Goal: Task Accomplishment & Management: Use online tool/utility

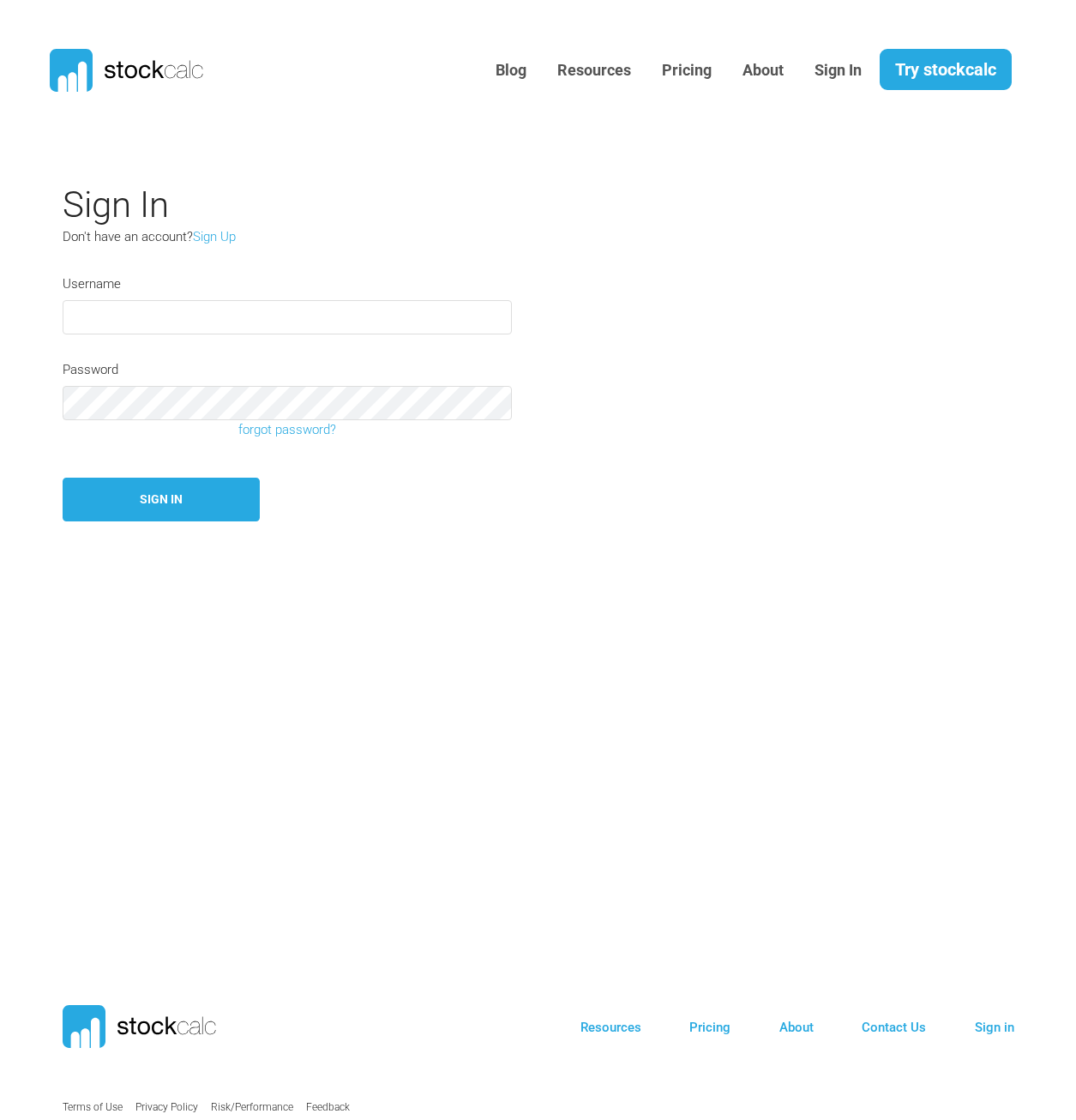
type input "**********"
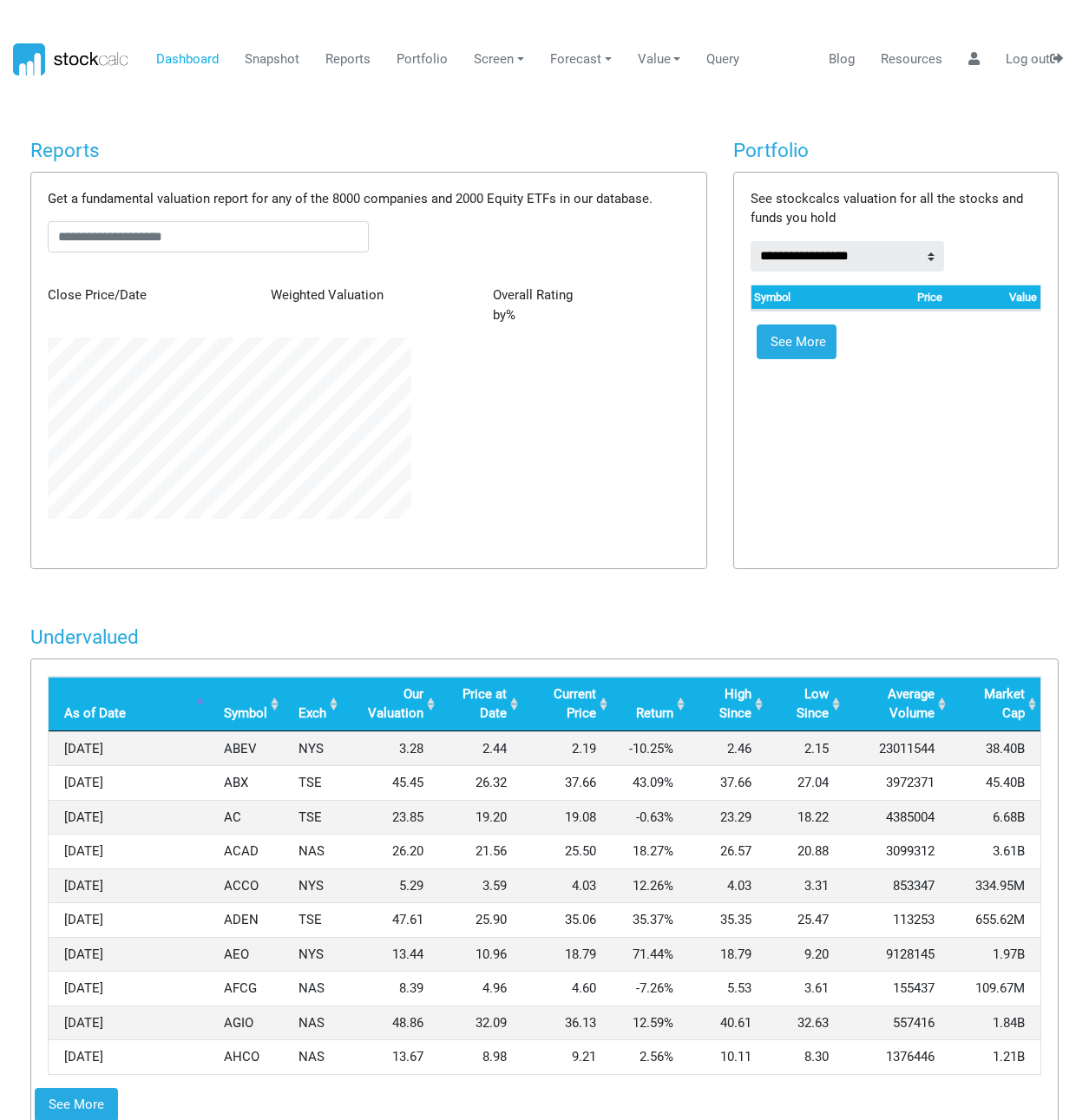
scroll to position [181, 391]
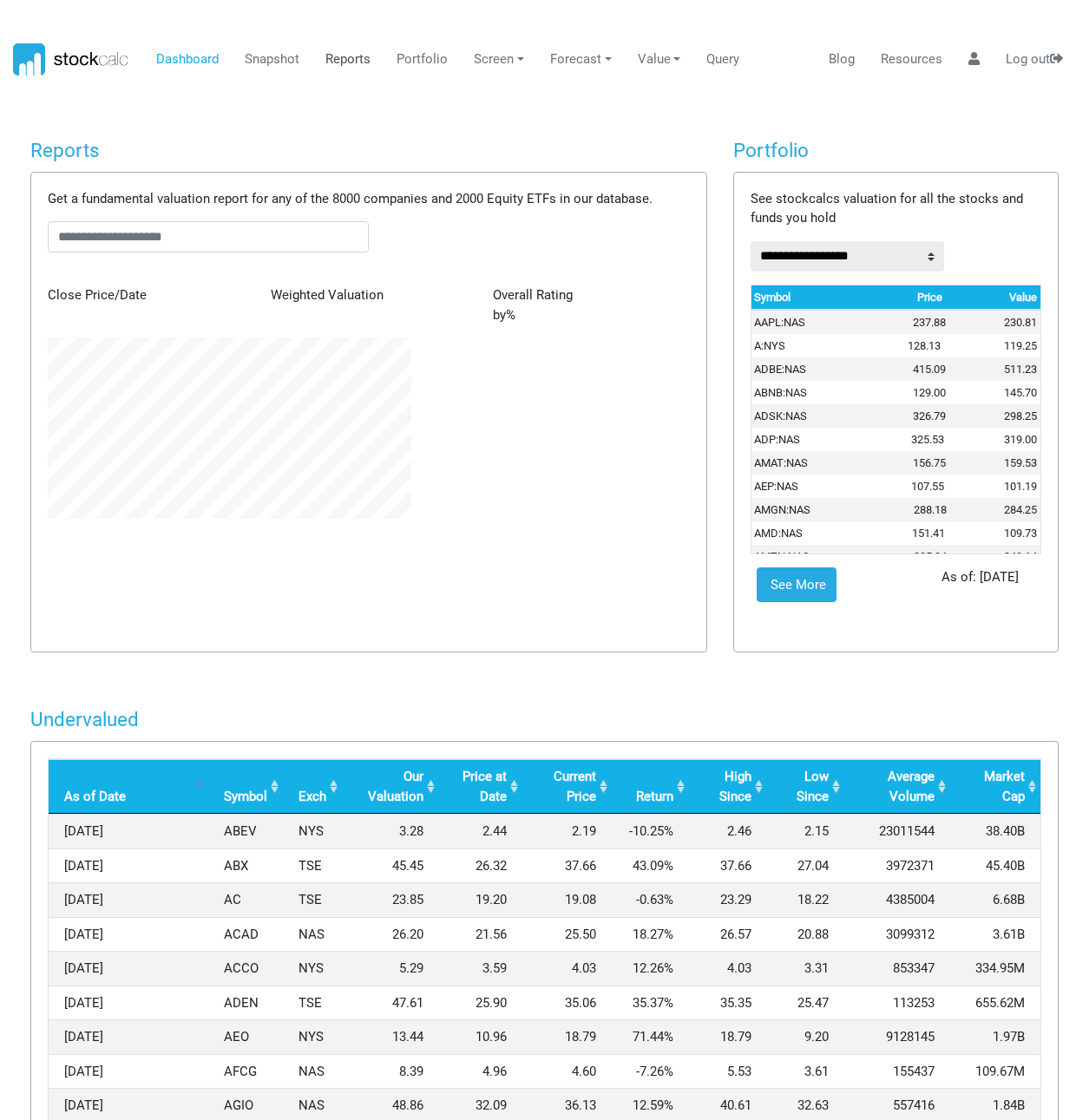
click at [353, 61] on link "Reports" at bounding box center [348, 59] width 58 height 33
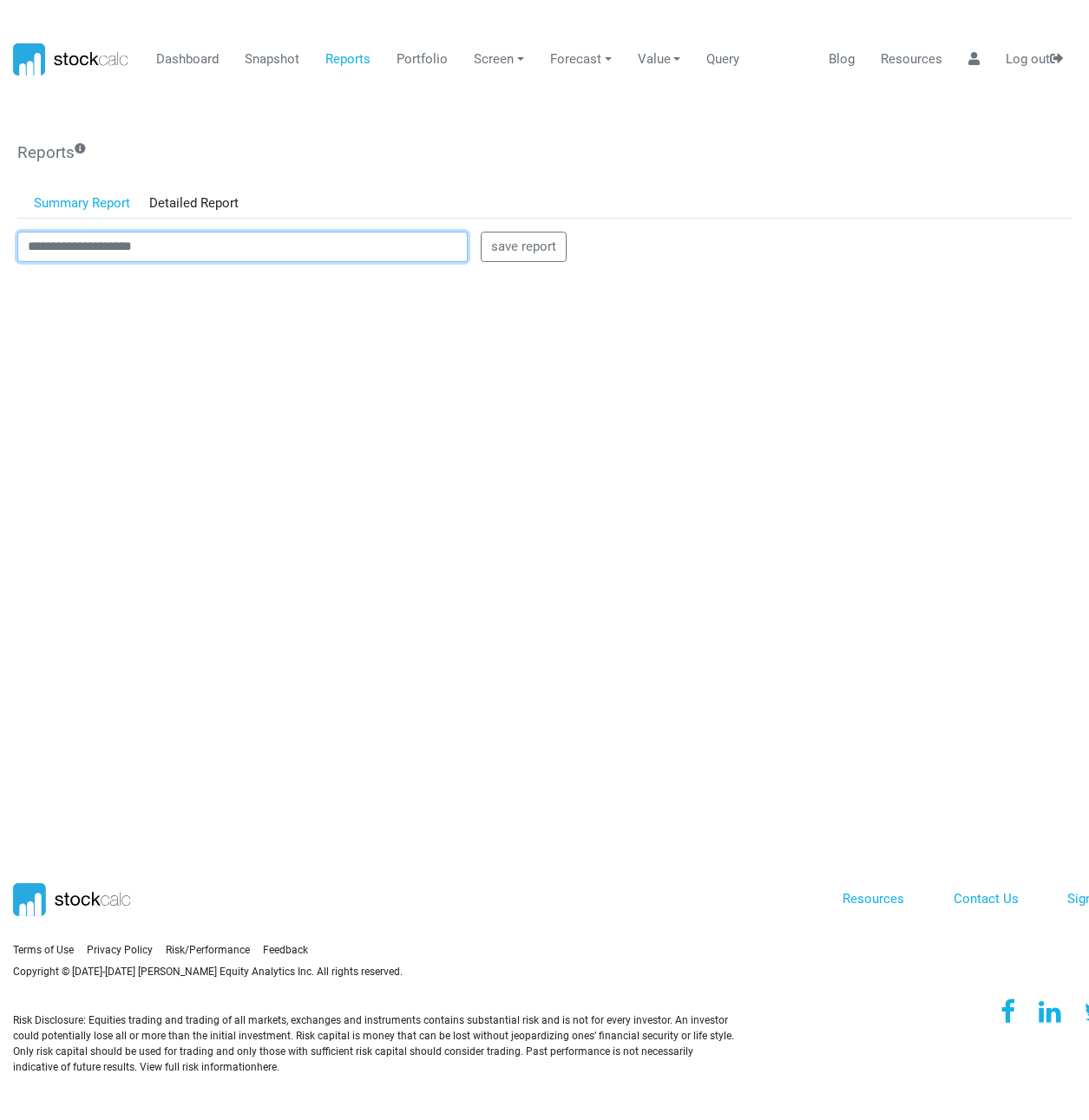
click at [233, 246] on input "text" at bounding box center [242, 247] width 450 height 32
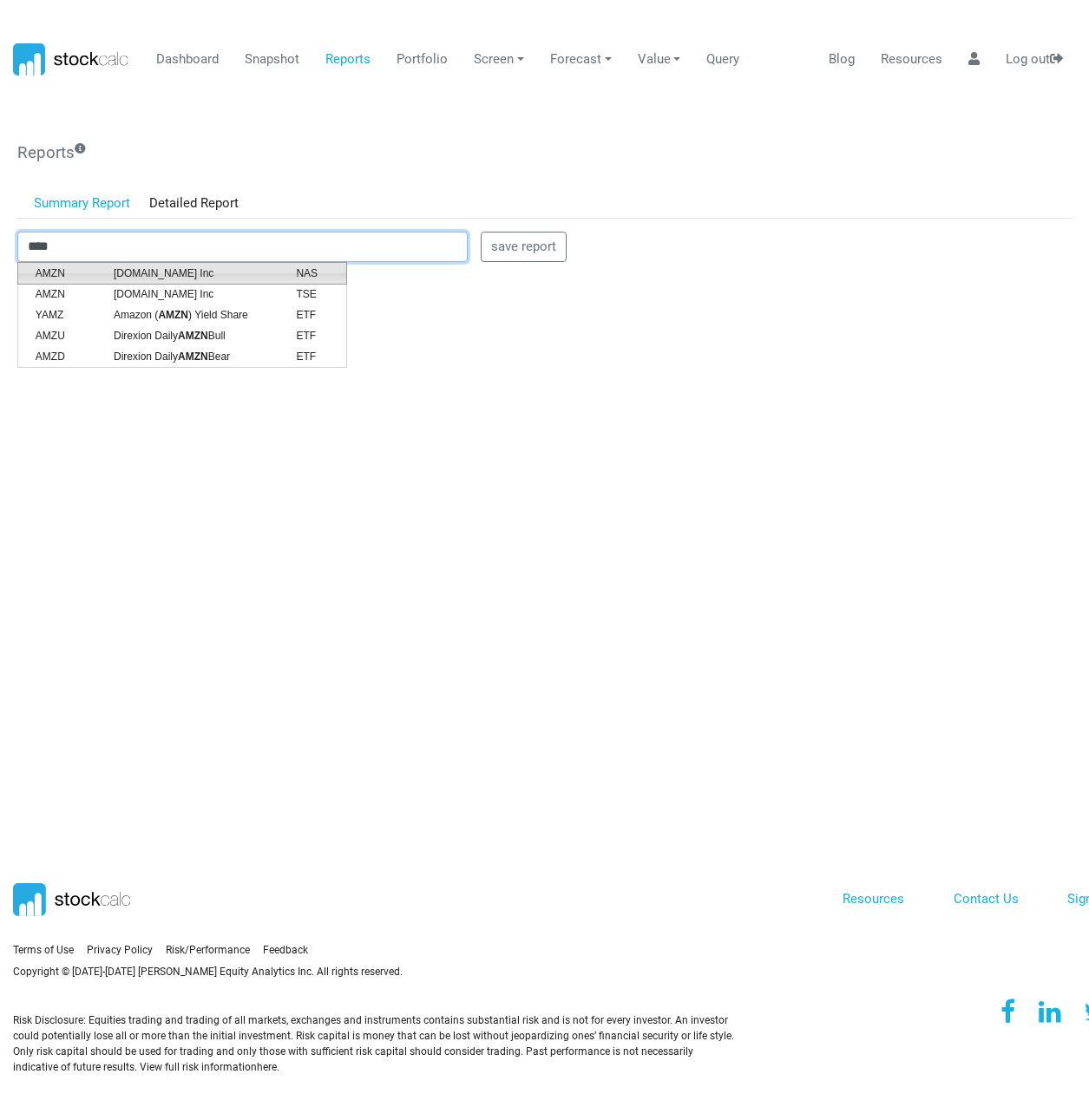
click at [244, 264] on li "AMZN Amazon.com Inc NAS" at bounding box center [182, 273] width 329 height 23
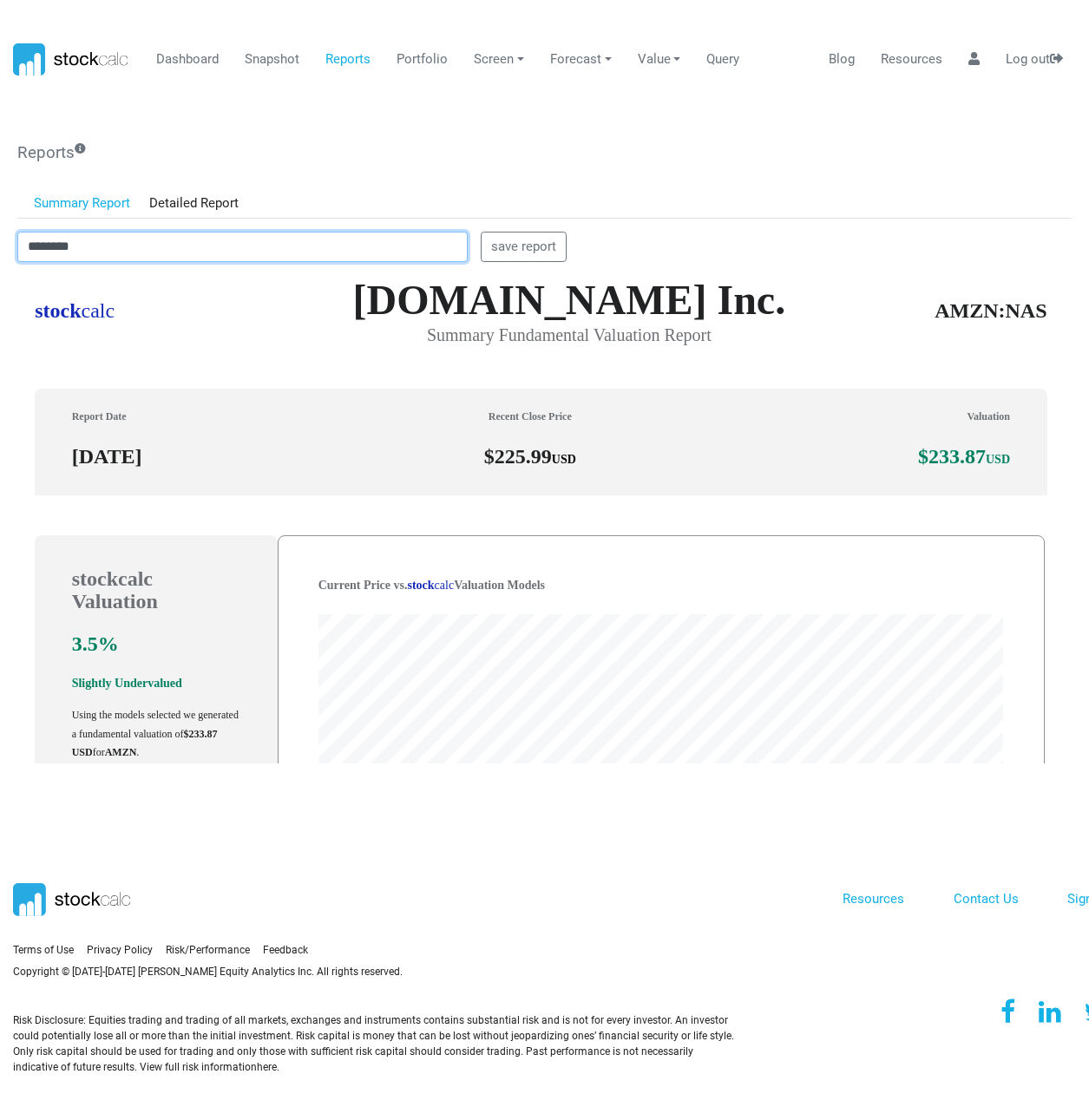
scroll to position [494, 1041]
drag, startPoint x: 339, startPoint y: 248, endPoint x: -26, endPoint y: 277, distance: 366.2
click at [0, 277] on html "Dashboard Snapshot Reports Portfolio Screen Stock Screener Sector ETF Industry …" at bounding box center [544, 560] width 1089 height 1120
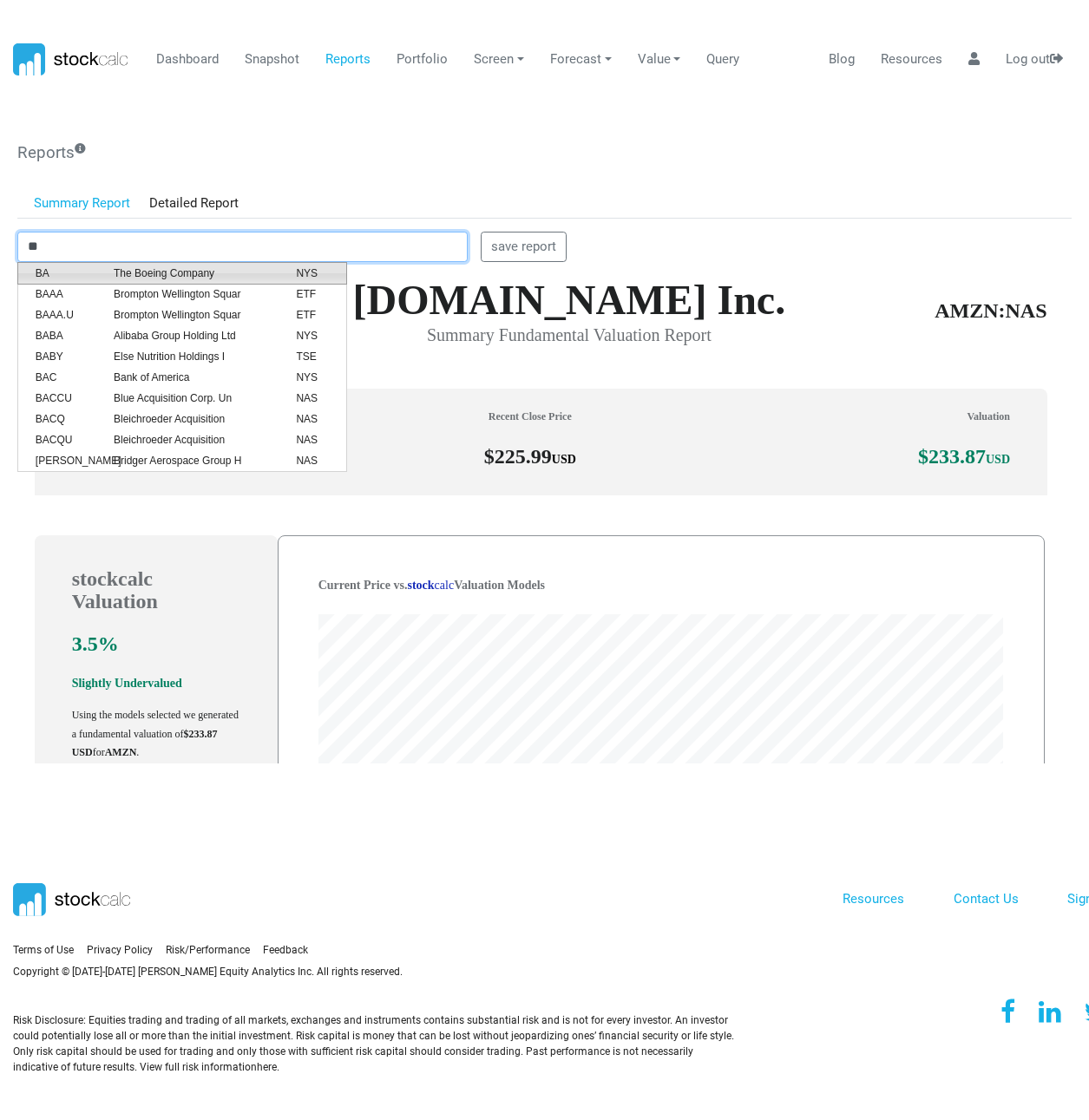
click at [151, 269] on span "The Boeing Company" at bounding box center [192, 273] width 182 height 15
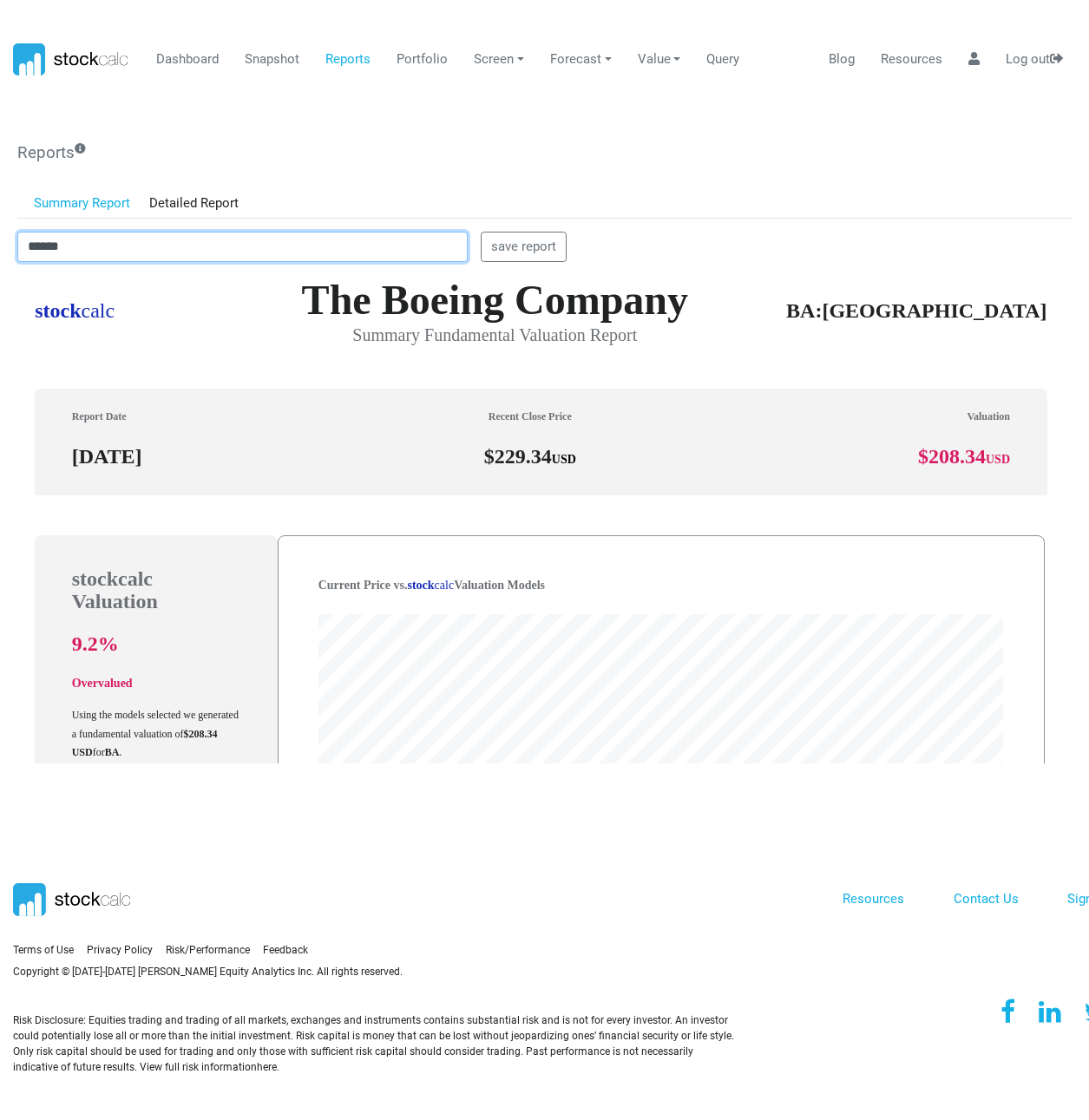
drag, startPoint x: 97, startPoint y: 247, endPoint x: -3, endPoint y: 252, distance: 100.1
click at [0, 252] on html "Dashboard Snapshot Reports Portfolio Screen Stock Screener Sector ETF Industry …" at bounding box center [544, 560] width 1089 height 1120
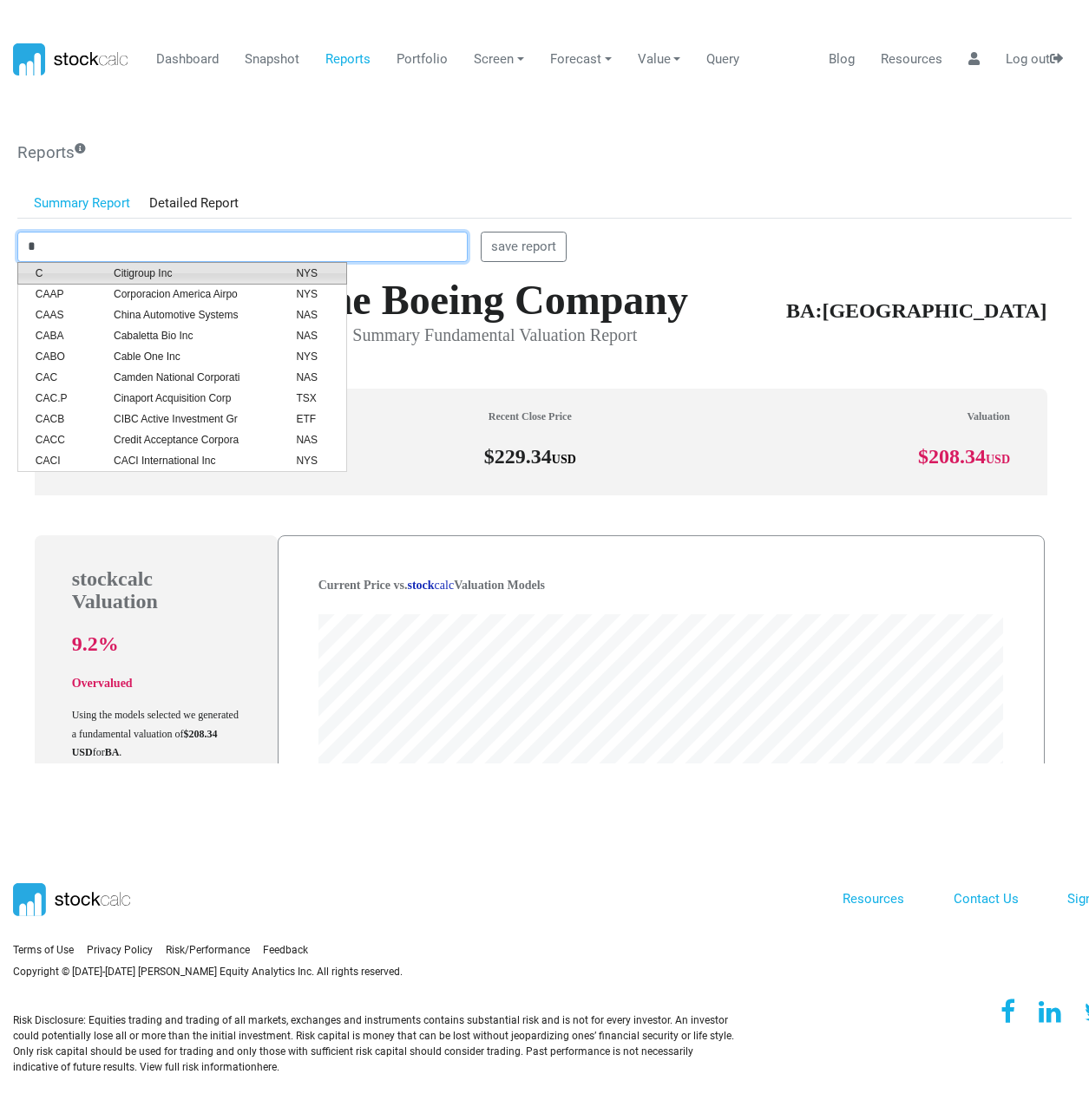
click at [106, 266] on span "Citigroup Inc" at bounding box center [192, 273] width 182 height 15
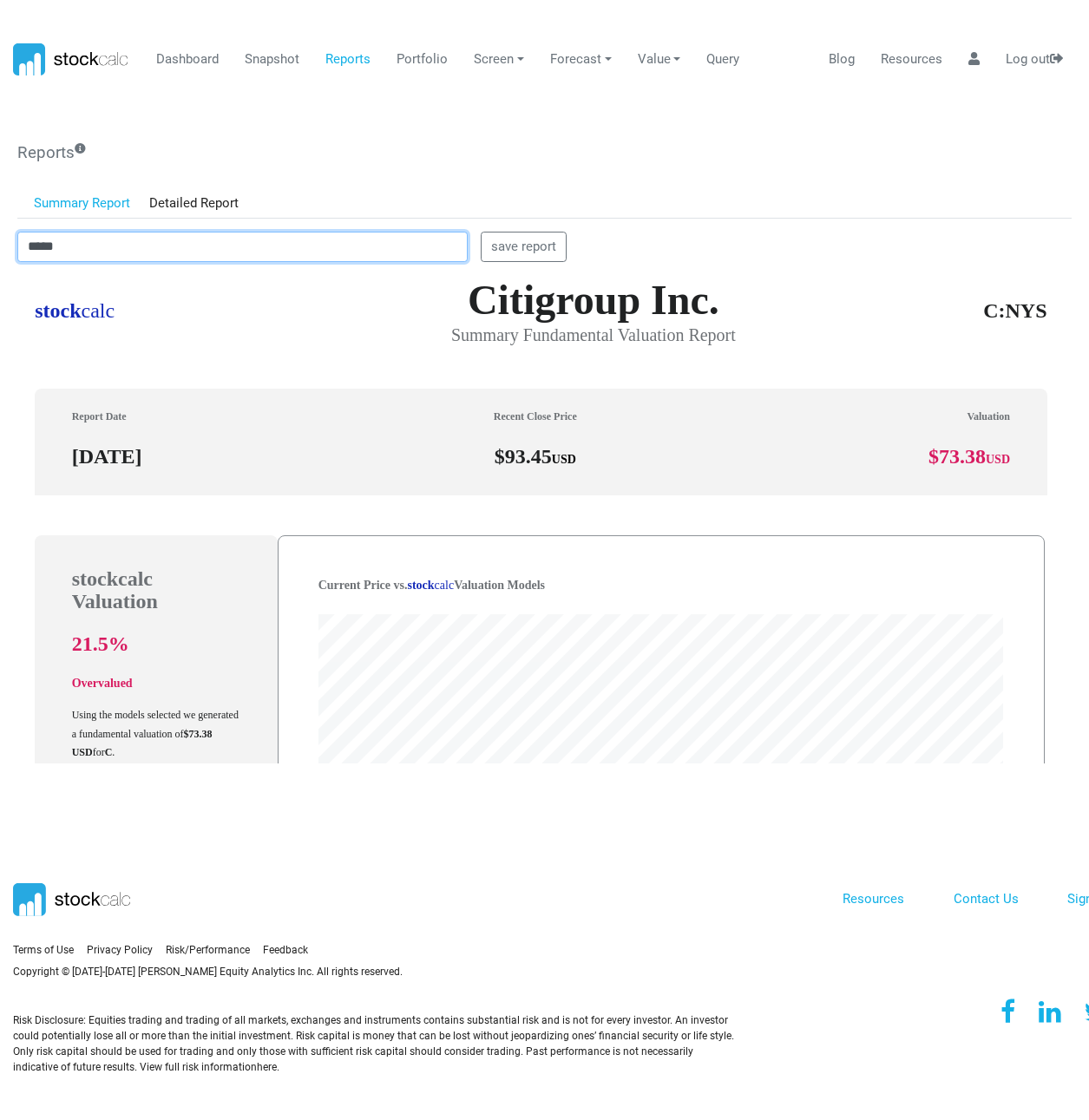
drag, startPoint x: 68, startPoint y: 253, endPoint x: 22, endPoint y: 252, distance: 46.0
click at [22, 252] on input "*****" at bounding box center [242, 247] width 450 height 32
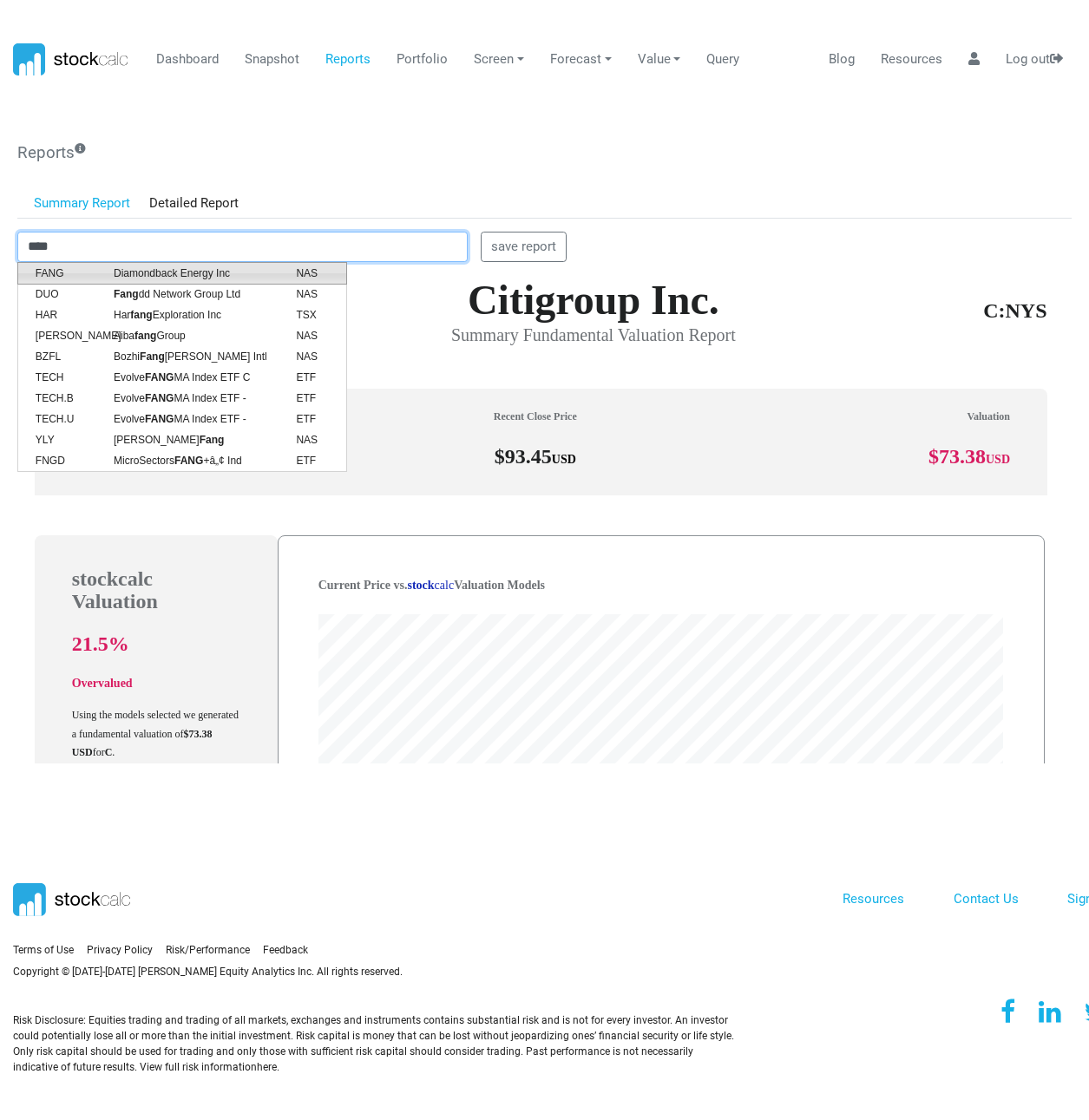
click at [111, 266] on span "Diamondback Energy Inc" at bounding box center [192, 273] width 182 height 15
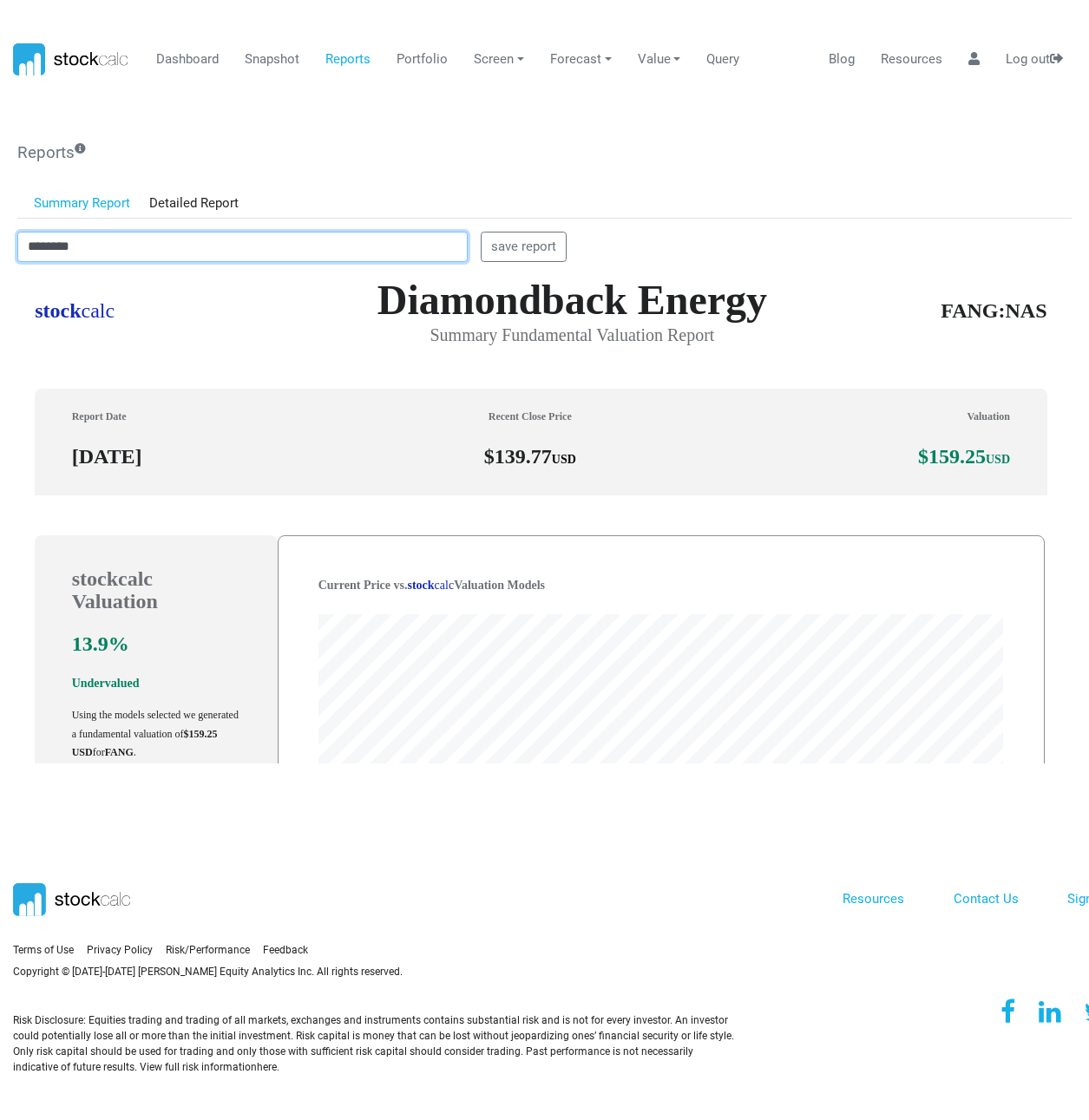
drag, startPoint x: 94, startPoint y: 250, endPoint x: 18, endPoint y: 256, distance: 76.2
click at [18, 256] on input "********" at bounding box center [242, 247] width 450 height 32
click at [91, 266] on span "IVV" at bounding box center [61, 273] width 78 height 15
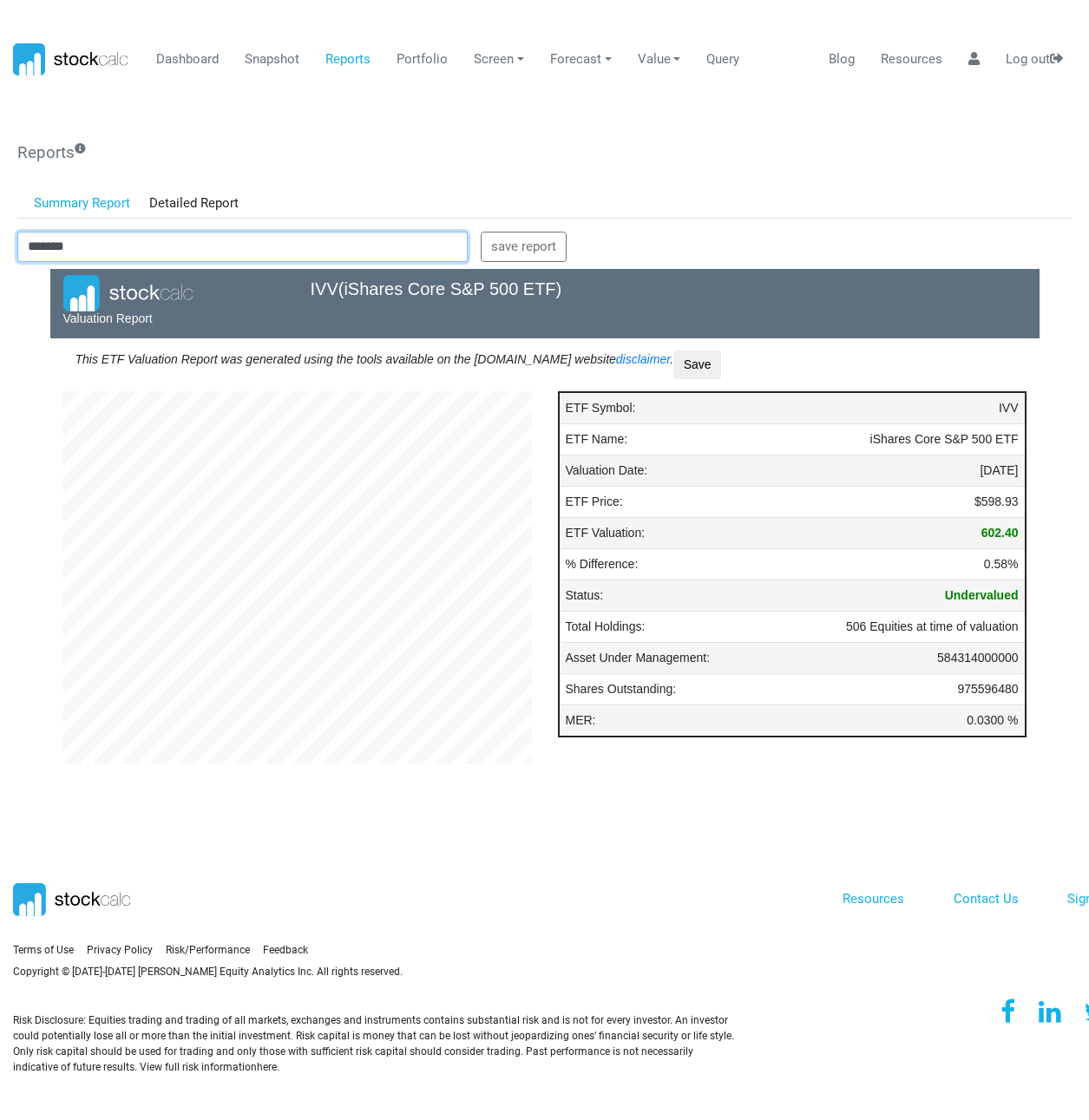
scroll to position [468, 494]
click at [0, 242] on html "Dashboard Snapshot Reports Portfolio Screen Stock Screener Sector ETF Industry …" at bounding box center [544, 560] width 1089 height 1120
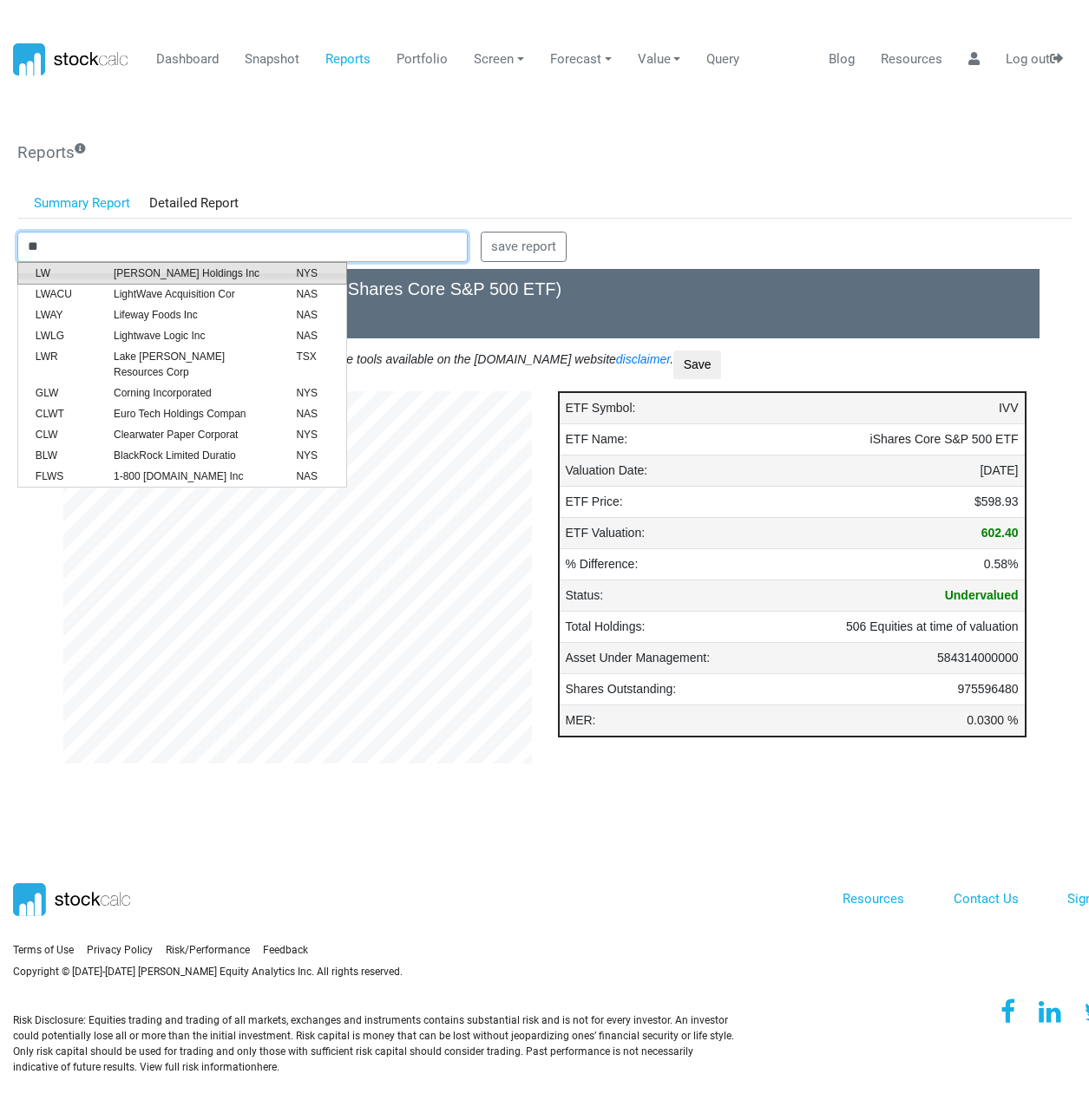
click at [156, 272] on span "Lamb Weston Holdings Inc" at bounding box center [192, 273] width 182 height 15
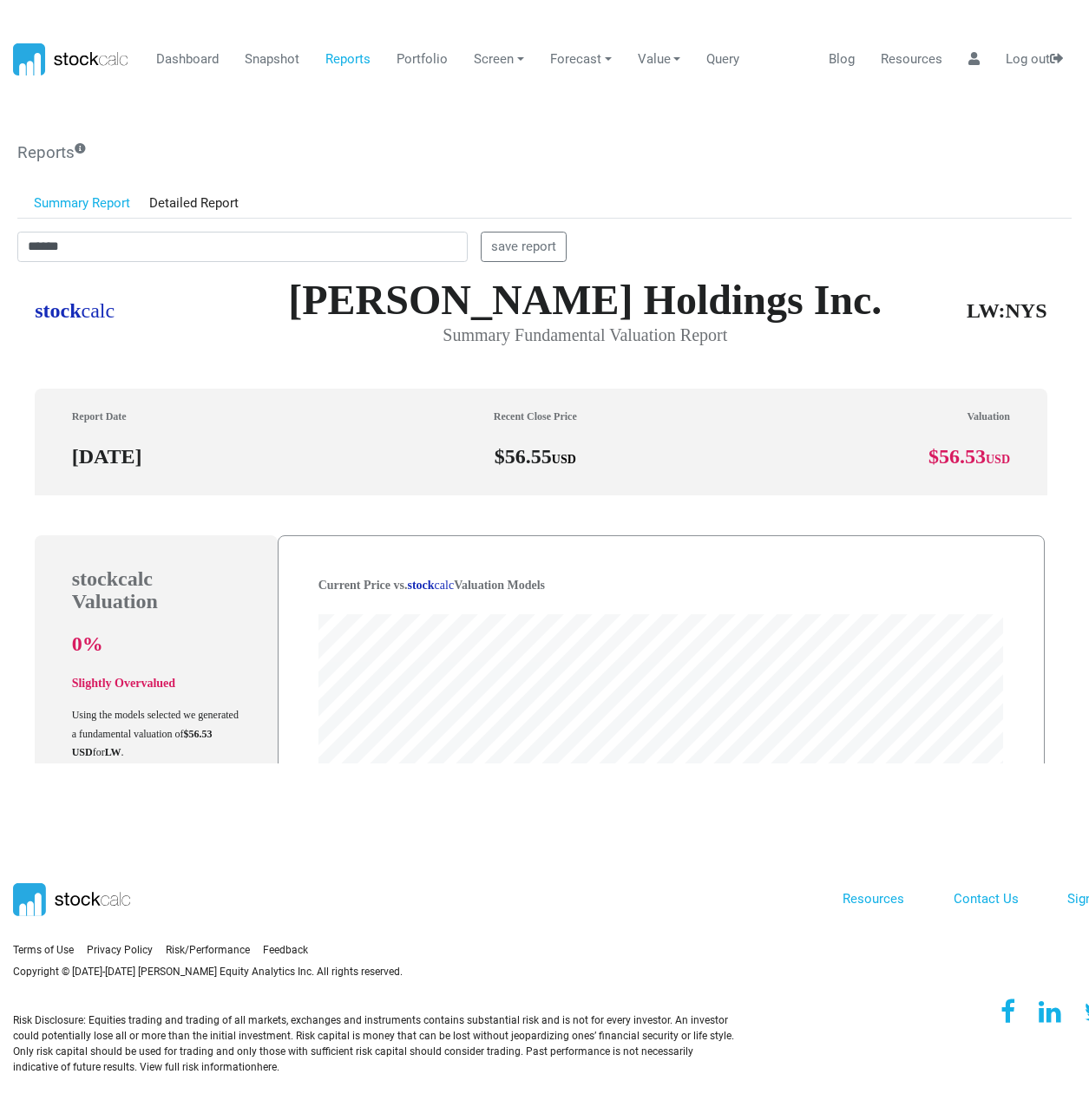
scroll to position [494, 1041]
drag, startPoint x: 94, startPoint y: 238, endPoint x: 14, endPoint y: 238, distance: 80.0
click at [14, 238] on div "****** save report" at bounding box center [544, 249] width 1080 height 37
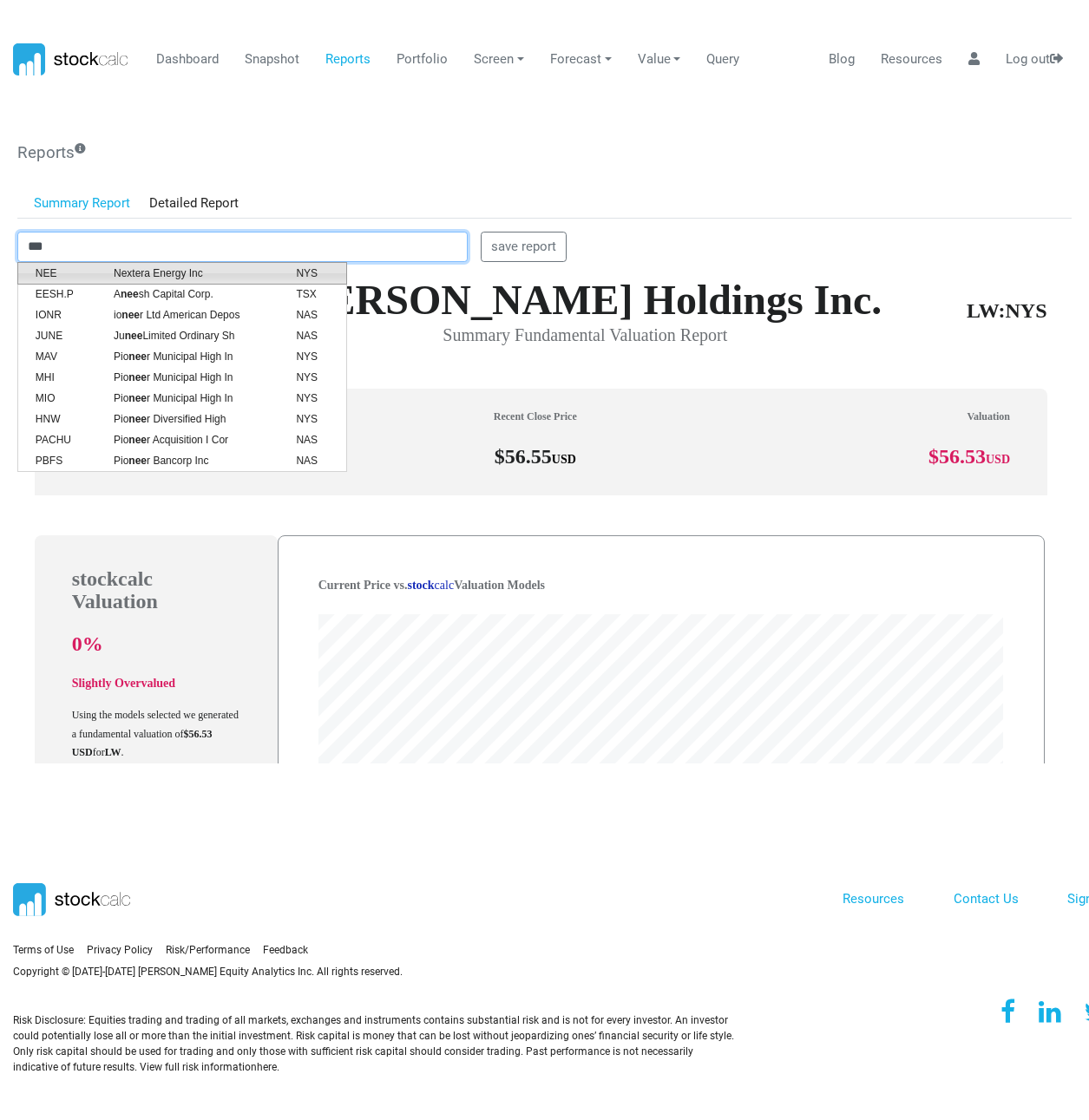
click at [117, 275] on span "Nextera Energy Inc" at bounding box center [192, 273] width 182 height 15
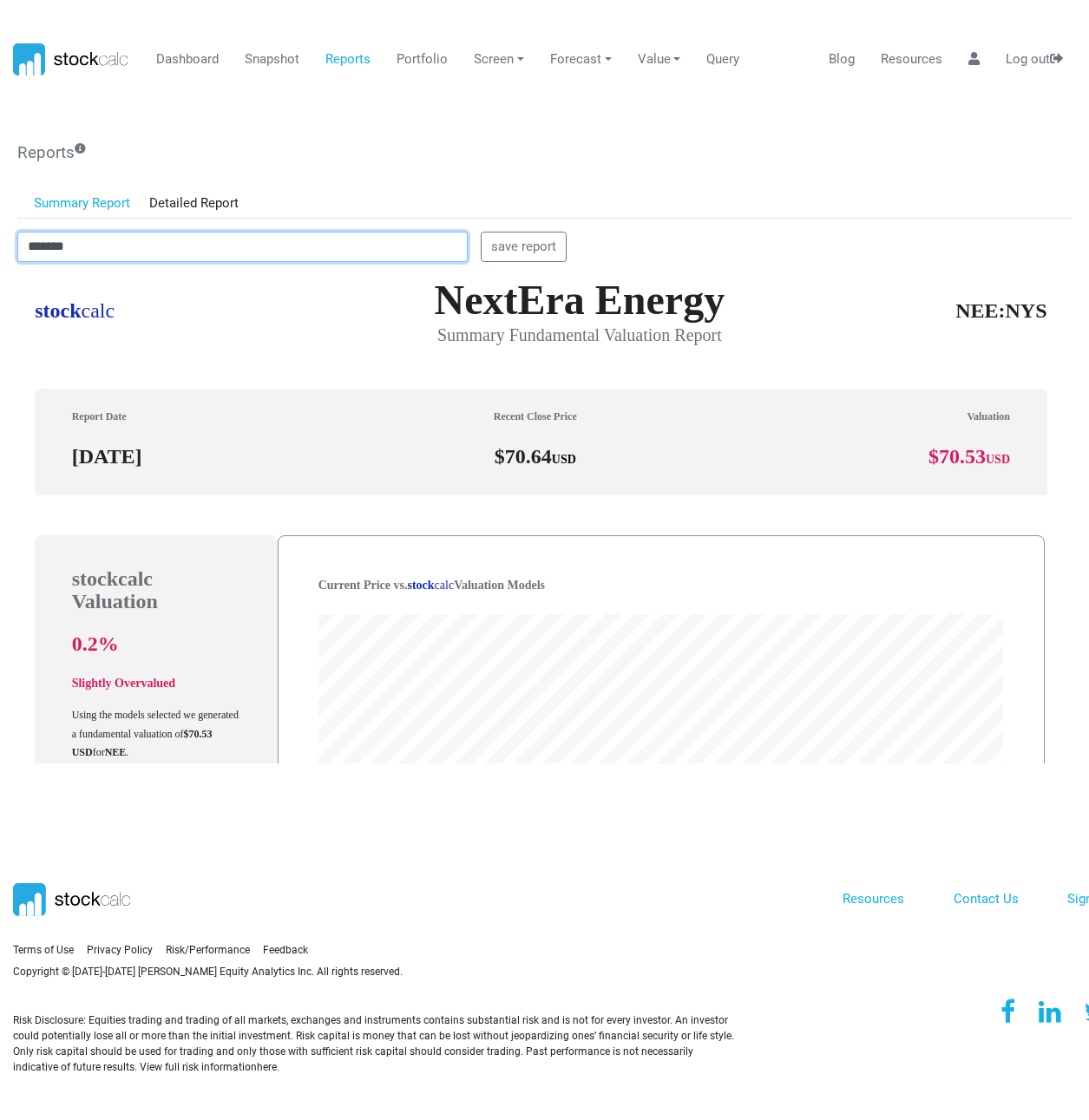
drag, startPoint x: 86, startPoint y: 244, endPoint x: -15, endPoint y: 252, distance: 101.3
click at [0, 252] on html "Dashboard Snapshot Reports Portfolio Screen Stock Screener Sector ETF Industry …" at bounding box center [544, 560] width 1089 height 1120
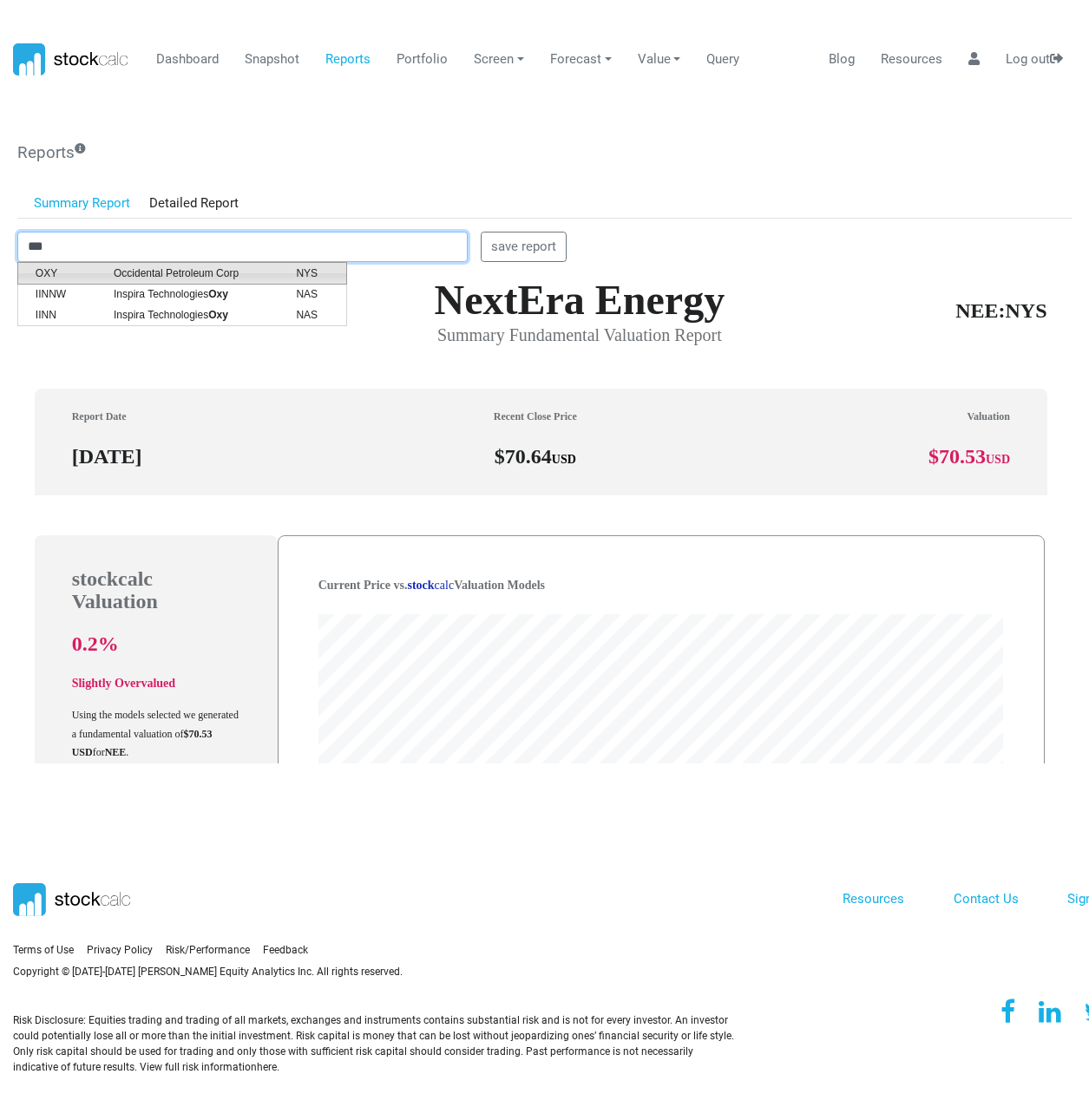
click at [208, 270] on span "Occidental Petroleum Corp" at bounding box center [192, 273] width 182 height 15
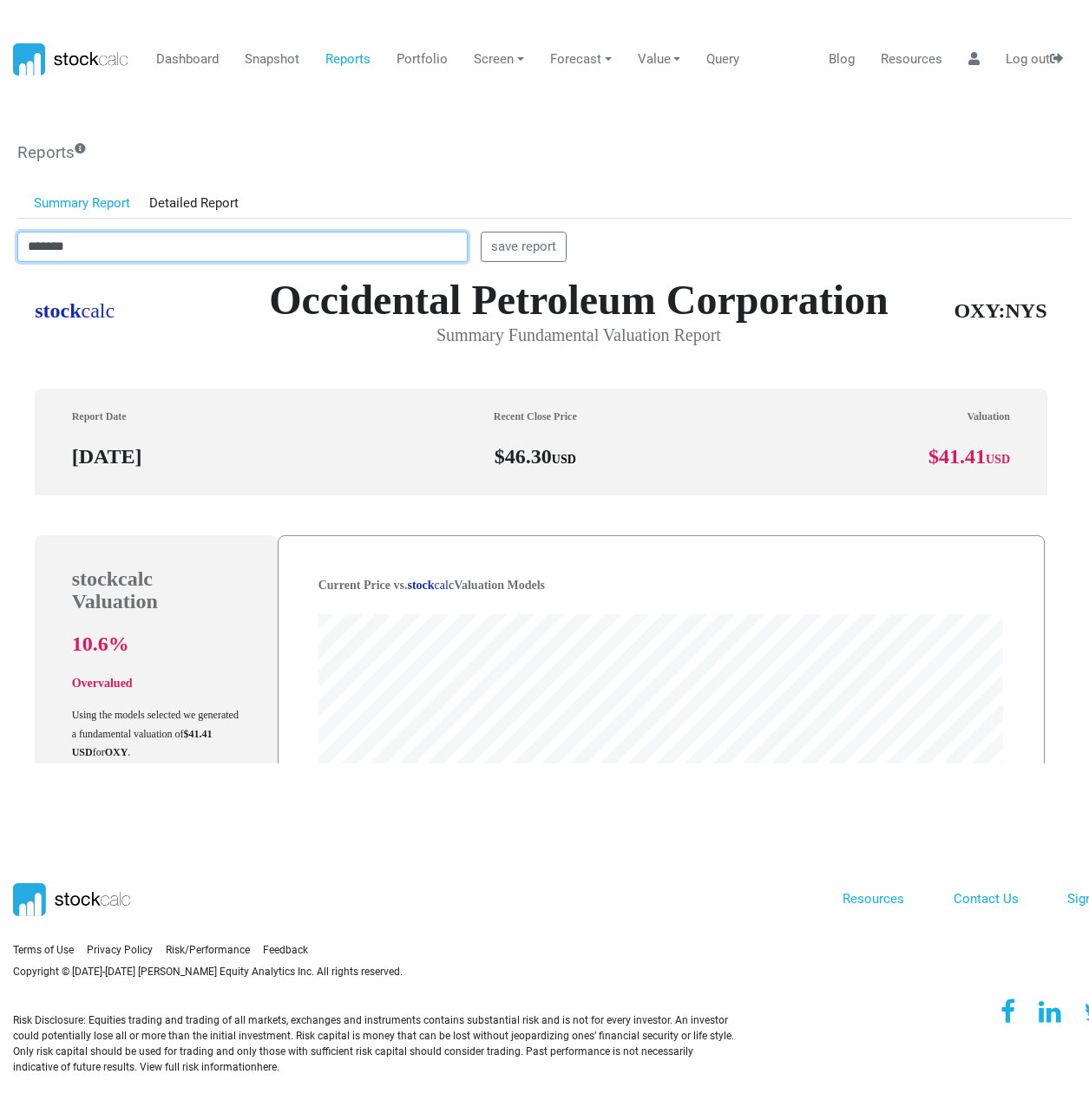
drag, startPoint x: 107, startPoint y: 243, endPoint x: -14, endPoint y: 246, distance: 121.0
click at [0, 246] on html "Dashboard Snapshot Reports Portfolio Screen Stock Screener Sector ETF Industry …" at bounding box center [544, 560] width 1089 height 1120
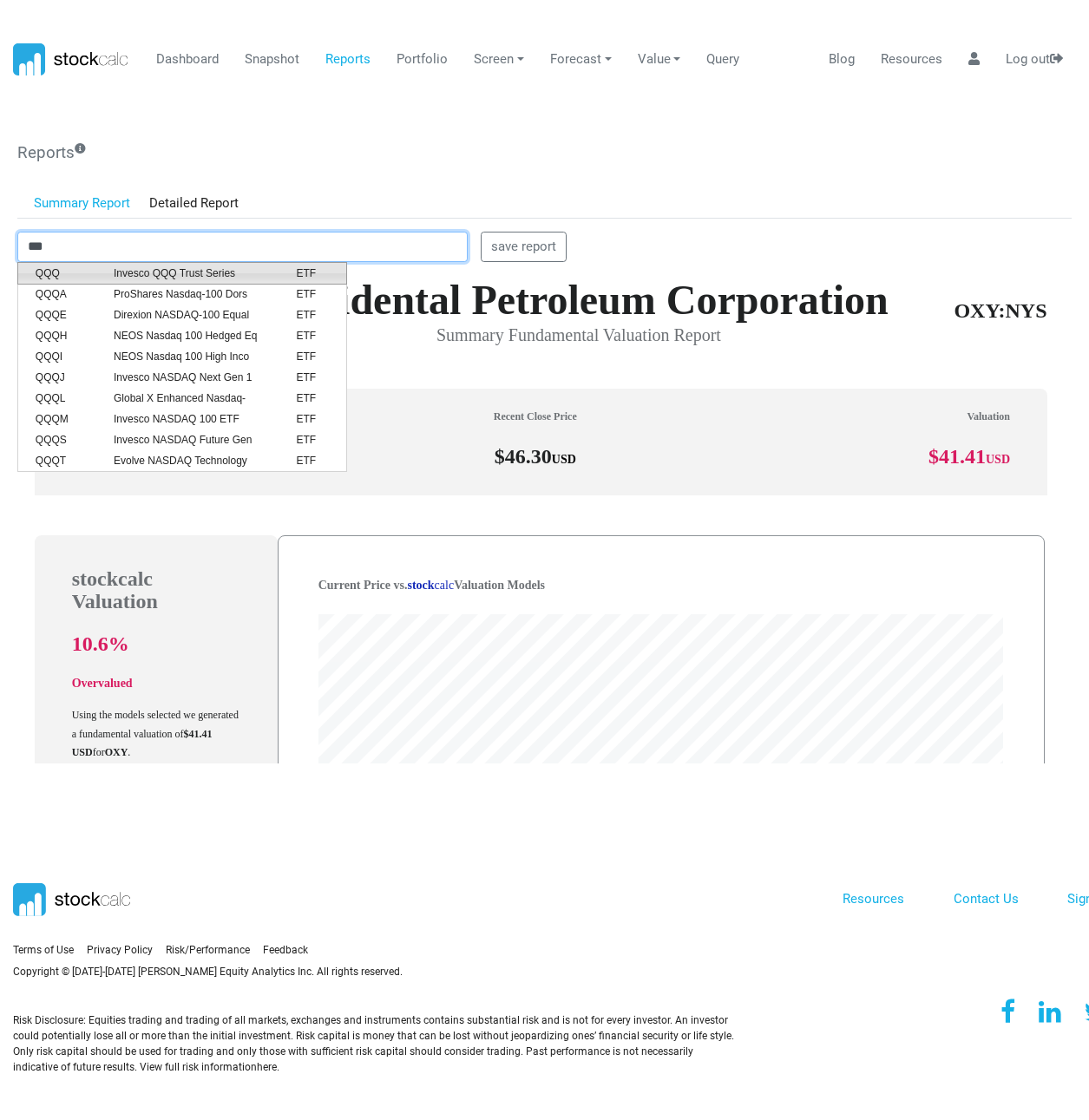
click at [109, 268] on span "Invesco QQQ Trust Series" at bounding box center [192, 273] width 182 height 15
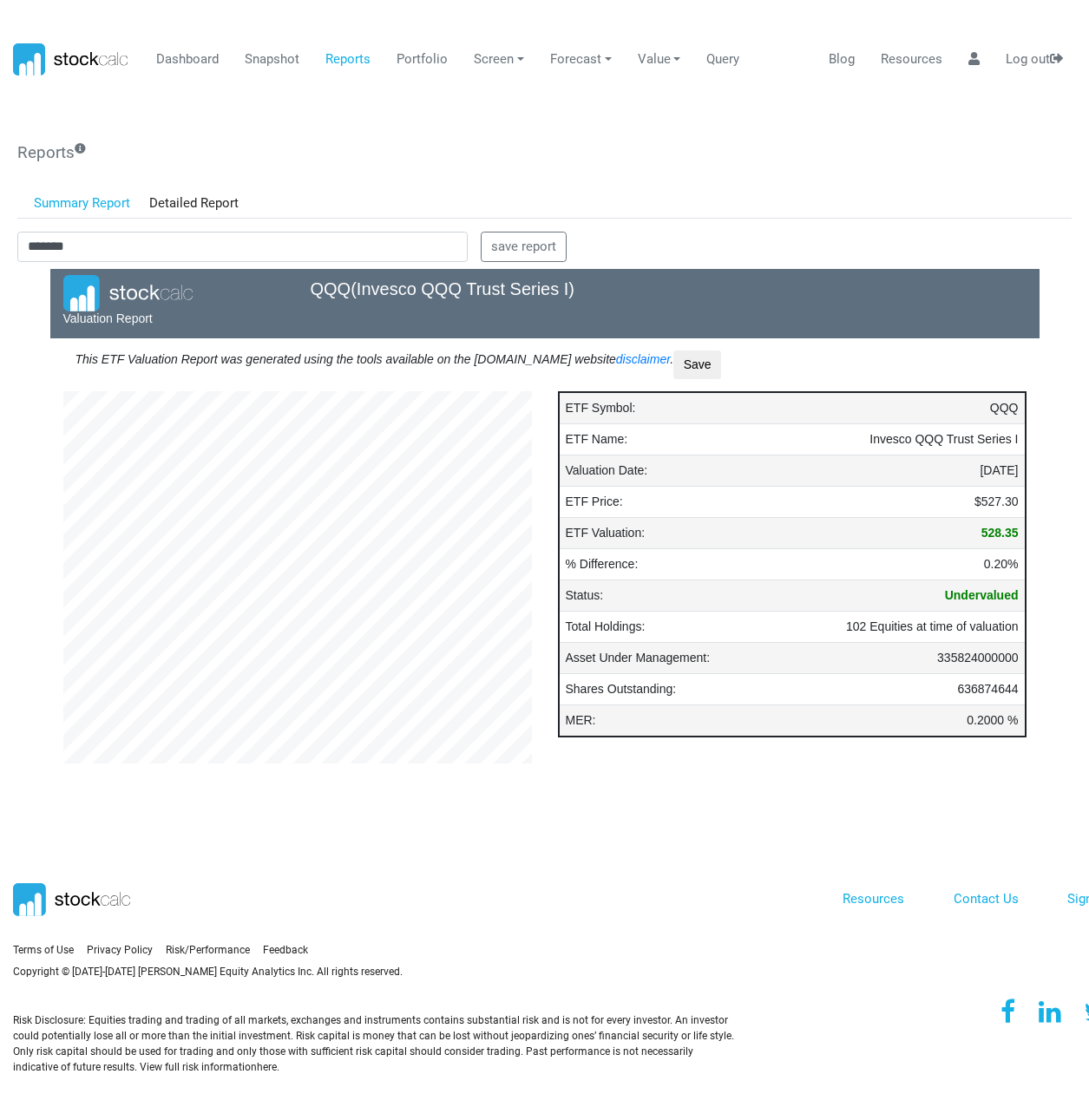
scroll to position [468, 494]
drag, startPoint x: 113, startPoint y: 252, endPoint x: 7, endPoint y: 264, distance: 106.7
click at [7, 264] on div "******* save report" at bounding box center [544, 249] width 1080 height 37
click at [173, 270] on span "Reddit, Inc." at bounding box center [192, 273] width 182 height 15
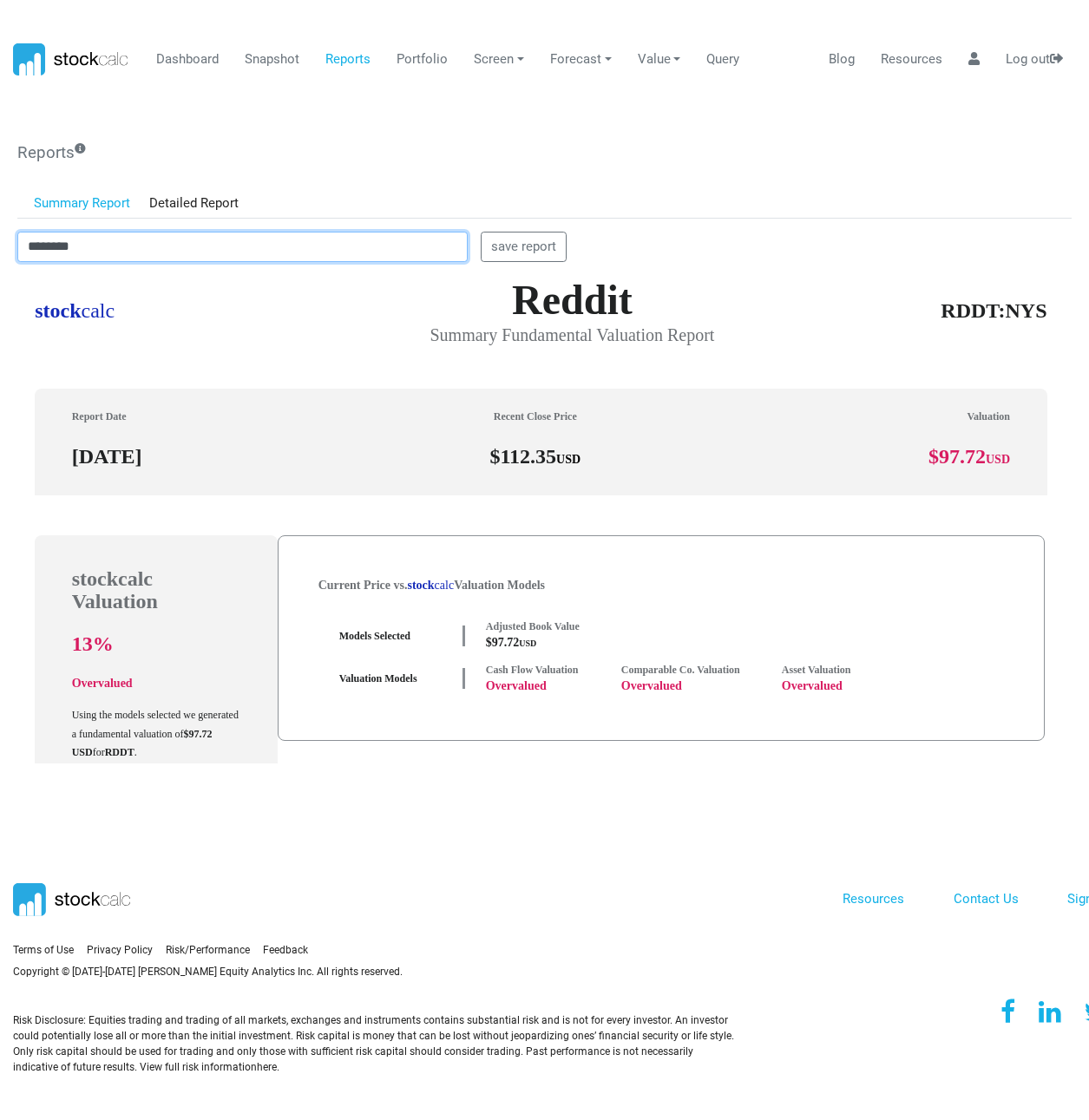
click at [0, 260] on html "Dashboard Snapshot Reports Portfolio Screen Stock Screener Sector ETF Industry …" at bounding box center [544, 560] width 1089 height 1120
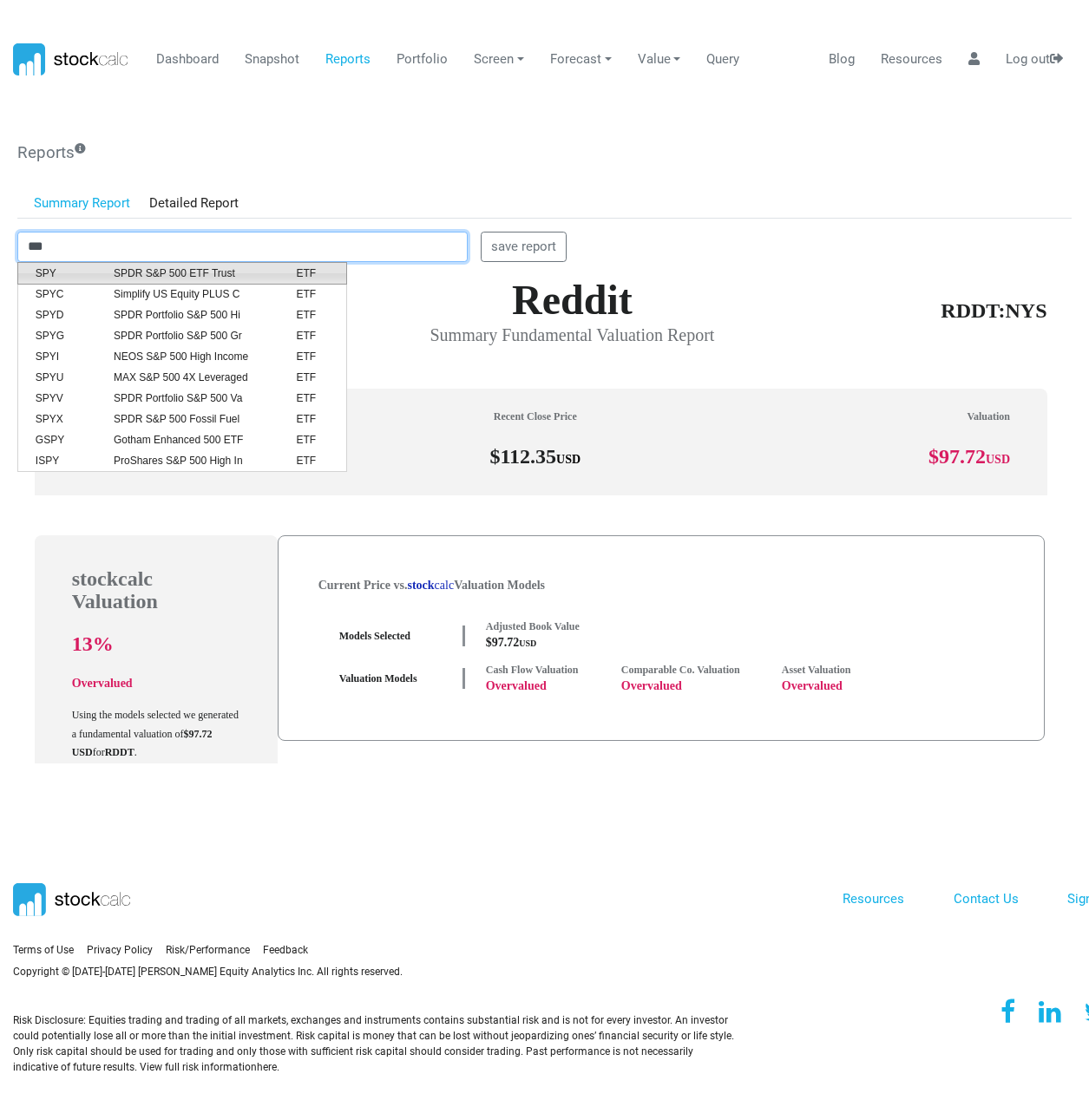
click at [101, 266] on span "SPDR S&P 500 ETF Trust" at bounding box center [192, 273] width 182 height 15
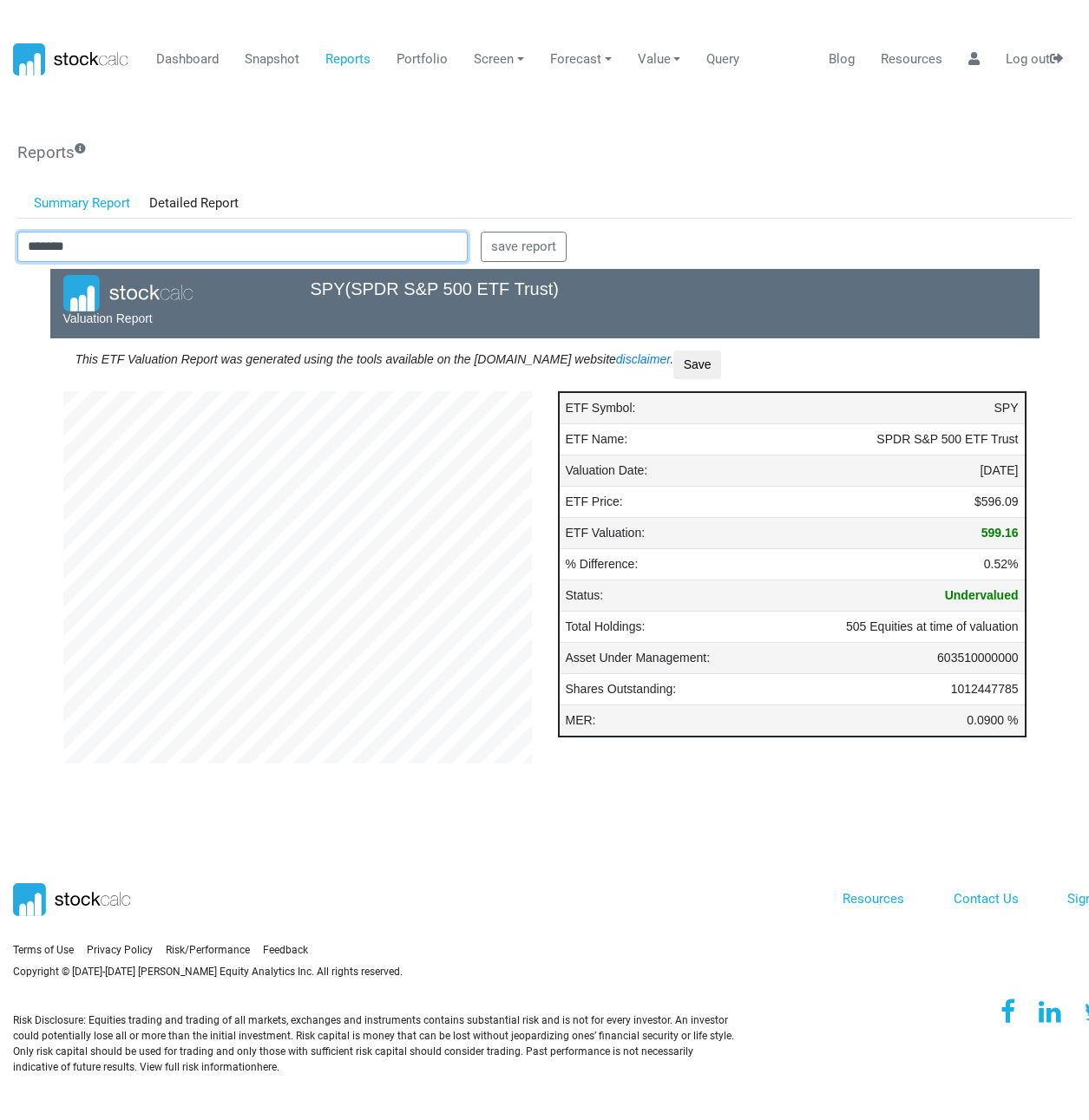
drag, startPoint x: 100, startPoint y: 242, endPoint x: 0, endPoint y: 263, distance: 102.2
click at [0, 263] on html "Dashboard Snapshot Reports Portfolio Screen Stock Screener Sector ETF Industry …" at bounding box center [544, 560] width 1089 height 1120
click at [51, 267] on span "TRGP" at bounding box center [61, 273] width 78 height 15
type input "********"
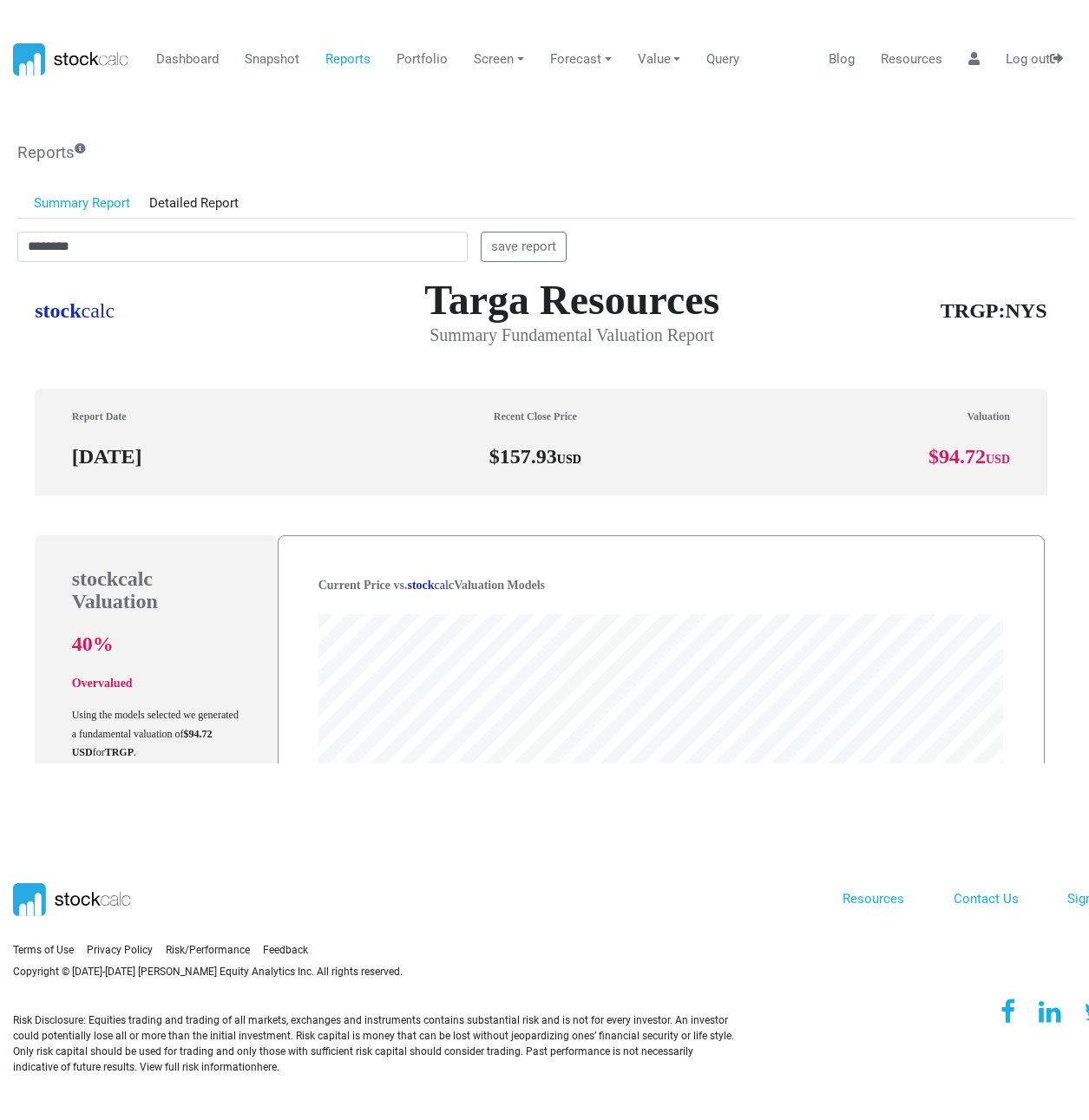
scroll to position [494, 1041]
